Goal: Information Seeking & Learning: Learn about a topic

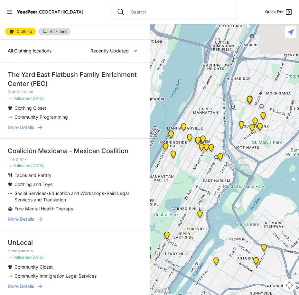
drag, startPoint x: 261, startPoint y: 130, endPoint x: 200, endPoint y: 175, distance: 75.7
click at [200, 175] on div at bounding box center [223, 159] width 149 height 271
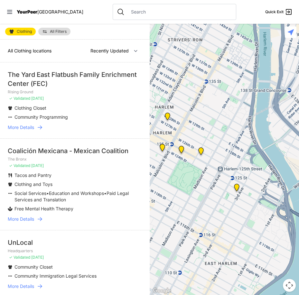
click at [181, 147] on img "Manhattan" at bounding box center [181, 151] width 8 height 10
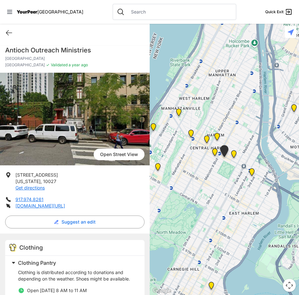
scroll to position [32, 0]
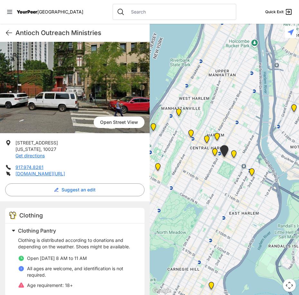
click at [214, 153] on img at bounding box center [215, 153] width 8 height 10
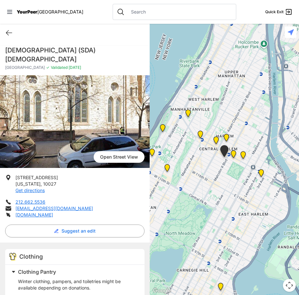
scroll to position [26, 0]
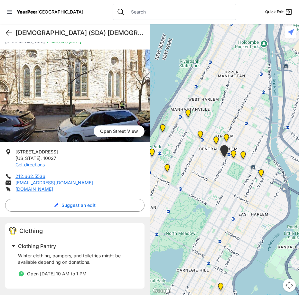
click at [243, 157] on img "East Harlem" at bounding box center [243, 156] width 8 height 10
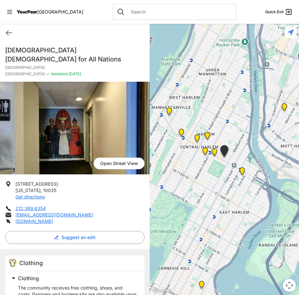
click at [205, 149] on img at bounding box center [205, 152] width 8 height 10
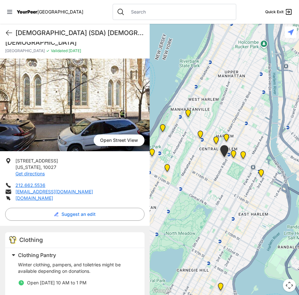
scroll to position [26, 0]
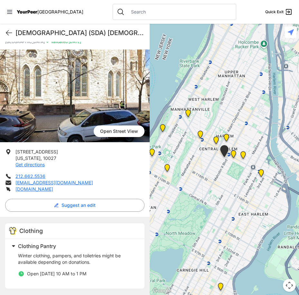
click at [201, 134] on img "The PILLARS – Holistic Recovery Support" at bounding box center [200, 135] width 8 height 10
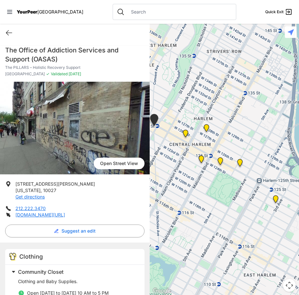
drag, startPoint x: 275, startPoint y: 137, endPoint x: 186, endPoint y: 93, distance: 99.3
click at [186, 93] on div at bounding box center [223, 159] width 149 height 271
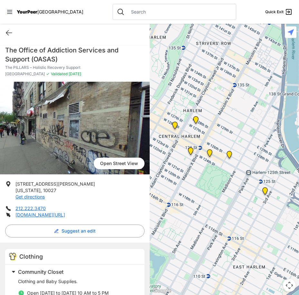
click at [229, 154] on img "East Harlem" at bounding box center [229, 156] width 8 height 10
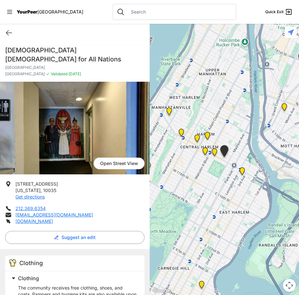
click at [243, 171] on img "Main Location" at bounding box center [242, 172] width 8 height 10
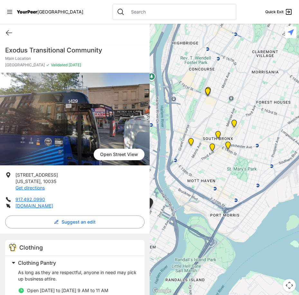
drag, startPoint x: 257, startPoint y: 112, endPoint x: 182, endPoint y: 165, distance: 92.2
click at [182, 165] on div at bounding box center [223, 159] width 149 height 271
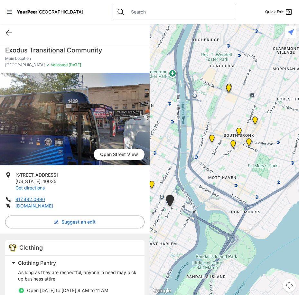
drag, startPoint x: 170, startPoint y: 145, endPoint x: 298, endPoint y: 94, distance: 137.7
click at [298, 94] on div at bounding box center [223, 159] width 149 height 271
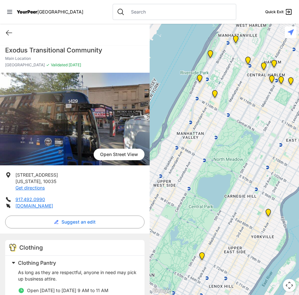
drag, startPoint x: 249, startPoint y: 172, endPoint x: 247, endPoint y: 82, distance: 90.0
click at [247, 82] on div at bounding box center [223, 159] width 149 height 271
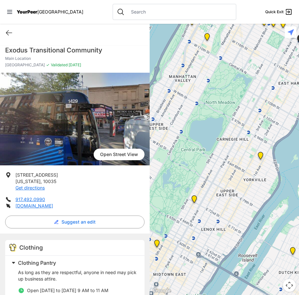
click at [258, 153] on img "Avenue Church" at bounding box center [260, 157] width 8 height 10
click at [262, 155] on img "Avenue Church" at bounding box center [260, 157] width 8 height 10
click at [260, 156] on img "Avenue Church" at bounding box center [260, 157] width 8 height 10
